Goal: Task Accomplishment & Management: Manage account settings

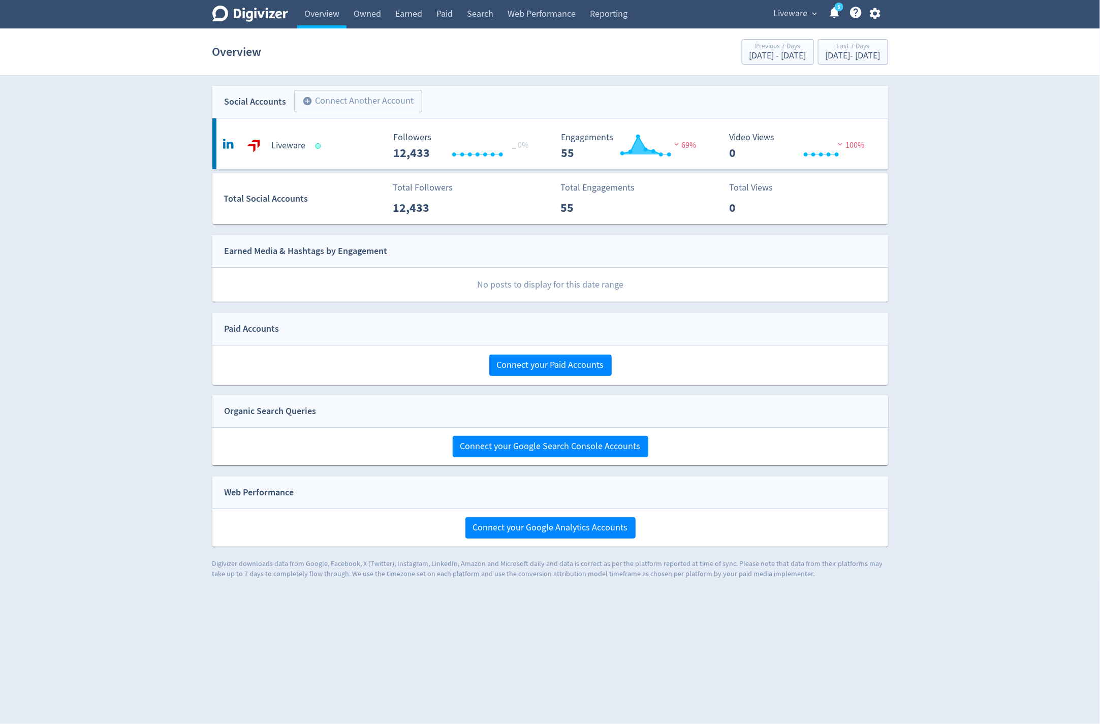
click at [798, 12] on span "Liveware" at bounding box center [791, 14] width 34 height 16
click at [772, 56] on link "4mation" at bounding box center [775, 64] width 91 height 28
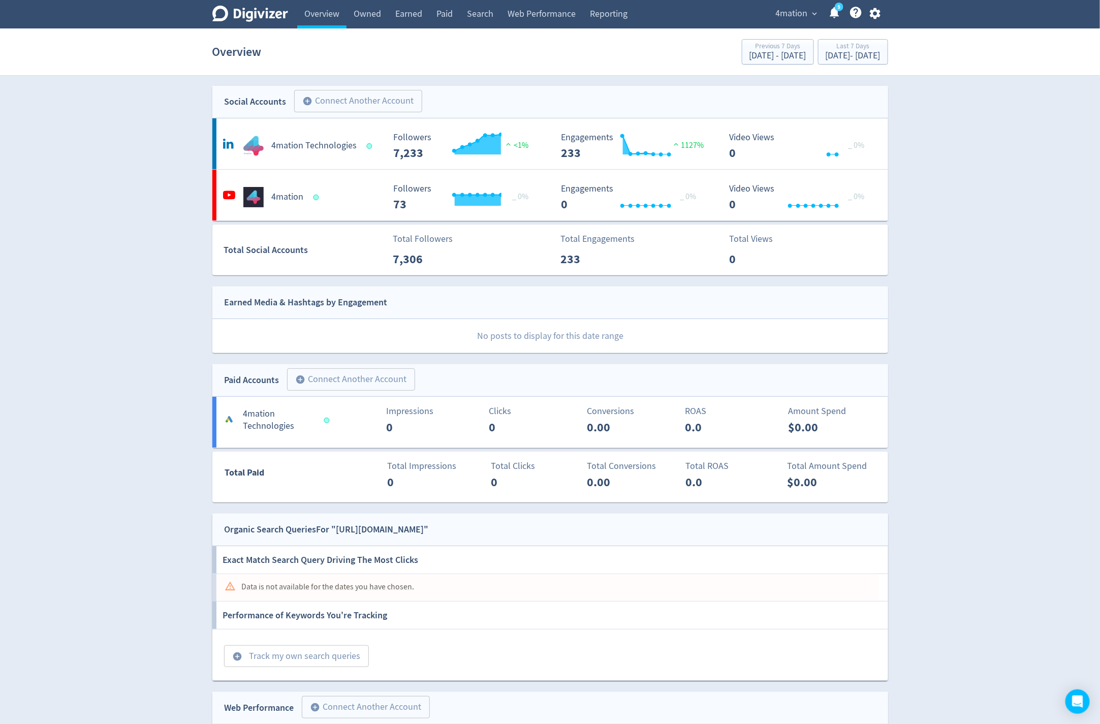
click at [806, 23] on div "4mation expand_more 5 Help Center - Searchable support on using Digivizer" at bounding box center [825, 14] width 123 height 28
click at [805, 19] on span "4mation" at bounding box center [792, 14] width 32 height 16
click at [790, 40] on link "Manage Brand Space" at bounding box center [775, 36] width 91 height 28
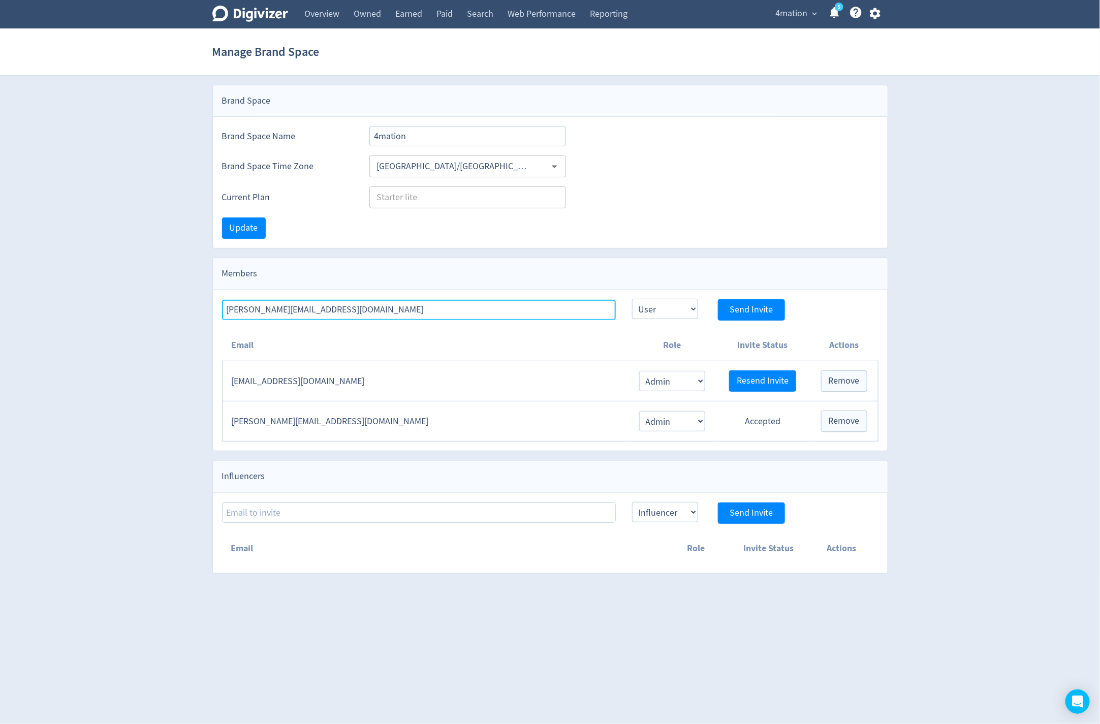
click at [424, 307] on input "[PERSON_NAME][EMAIL_ADDRESS][DOMAIN_NAME]" at bounding box center [419, 310] width 394 height 20
paste input "[DOMAIN_NAME]"
type input "[PERSON_NAME][EMAIL_ADDRESS][DOMAIN_NAME]"
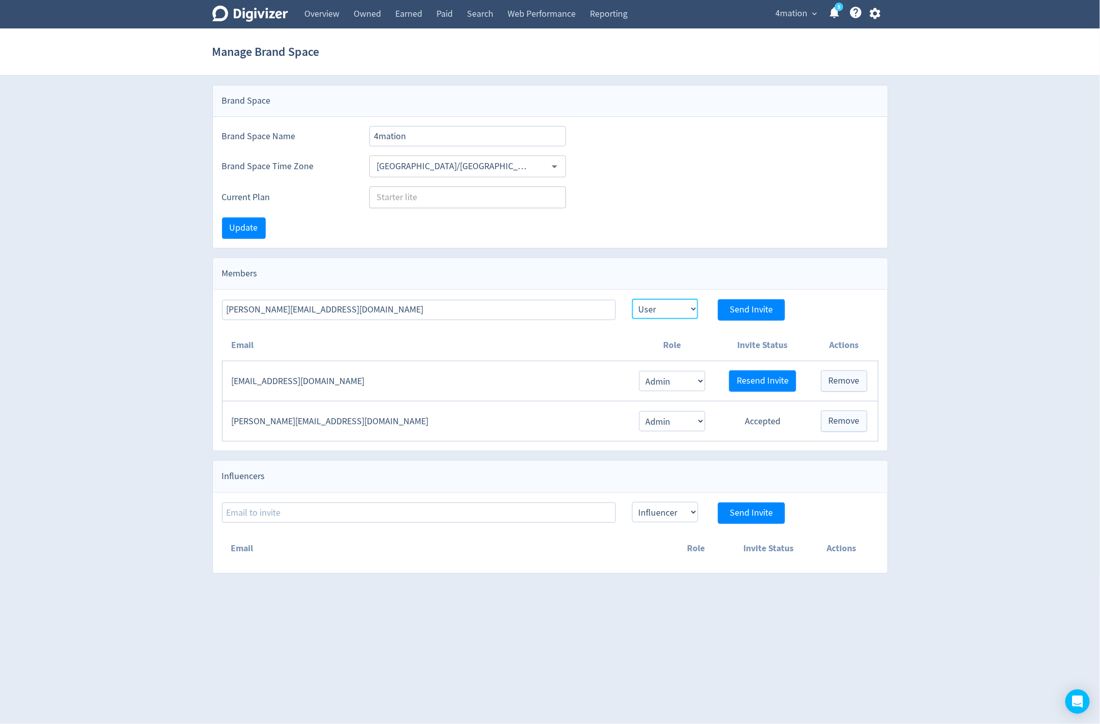
click at [658, 308] on select "Admin User" at bounding box center [665, 309] width 66 height 20
select select "ADMIN"
click at [632, 299] on select "Admin User" at bounding box center [665, 309] width 66 height 20
click at [738, 309] on span "Send Invite" at bounding box center [750, 309] width 43 height 9
select select "USER"
